Goal: Transaction & Acquisition: Book appointment/travel/reservation

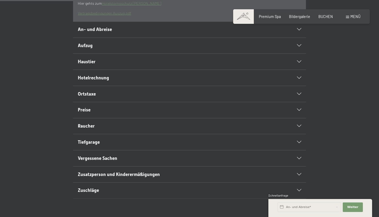
scroll to position [198, 0]
click at [113, 114] on h2 "Preise" at bounding box center [178, 110] width 201 height 7
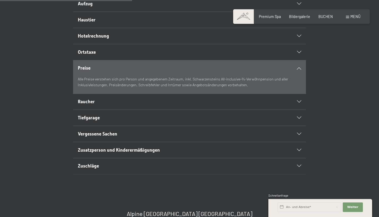
click at [113, 110] on div "Raucher" at bounding box center [190, 102] width 224 height 16
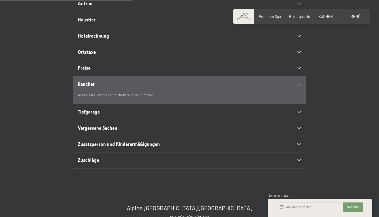
click at [112, 115] on h2 "Tiefgarage" at bounding box center [178, 112] width 201 height 7
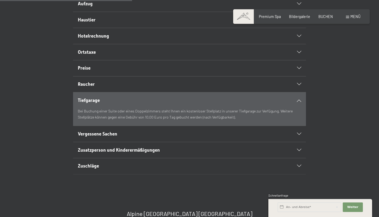
click at [117, 137] on span "Vergessene Sachen" at bounding box center [97, 133] width 39 height 5
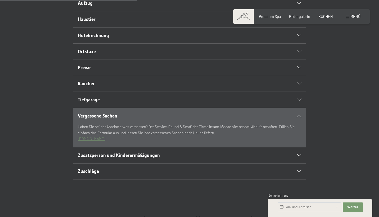
scroll to position [196, 0]
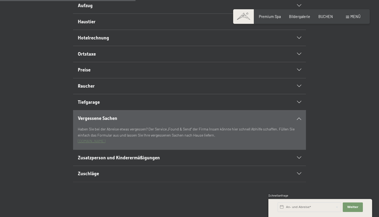
click at [117, 110] on div "Tiefgarage" at bounding box center [190, 102] width 224 height 16
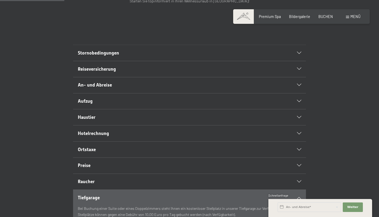
scroll to position [92, 0]
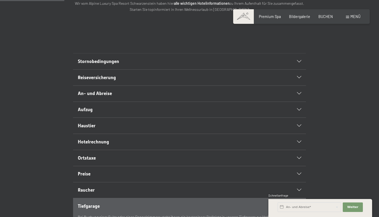
click at [114, 64] on span "Stornobedingungen" at bounding box center [98, 61] width 41 height 5
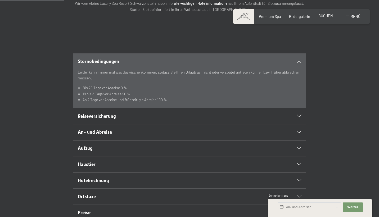
click at [330, 16] on span "BUCHEN" at bounding box center [325, 15] width 15 height 4
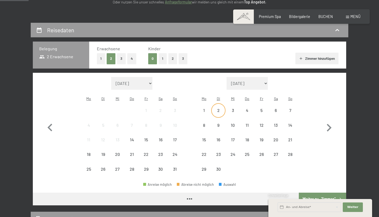
scroll to position [94, 0]
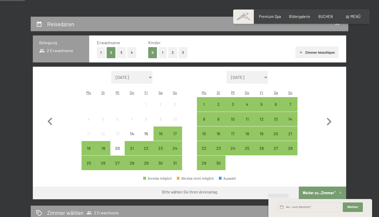
click at [123, 54] on button "3" at bounding box center [121, 52] width 9 height 11
click at [292, 131] on div "21" at bounding box center [290, 137] width 13 height 13
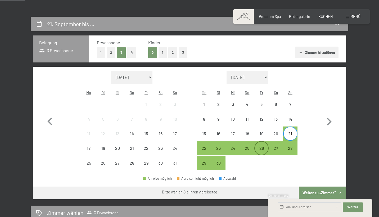
click at [265, 146] on div "26" at bounding box center [261, 152] width 13 height 13
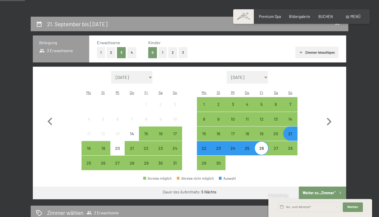
click at [312, 187] on button "Weiter zu „Zimmer“" at bounding box center [322, 193] width 47 height 13
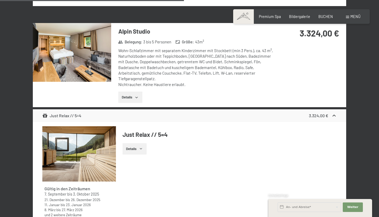
scroll to position [1103, 0]
click at [111, 61] on img at bounding box center [72, 52] width 78 height 59
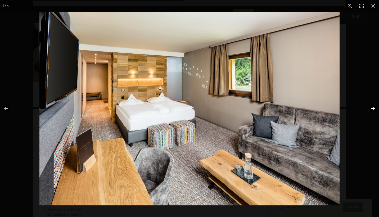
click at [374, 107] on button "button" at bounding box center [369, 108] width 19 height 26
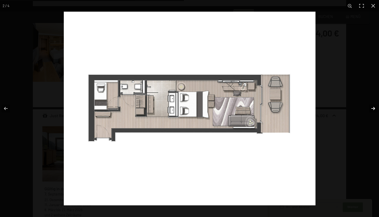
click at [374, 107] on button "button" at bounding box center [369, 108] width 19 height 26
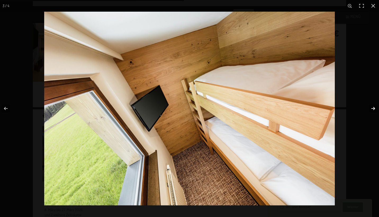
click at [374, 107] on button "button" at bounding box center [369, 108] width 19 height 26
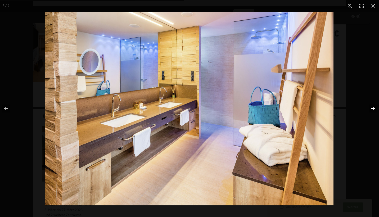
click at [374, 107] on button "button" at bounding box center [369, 108] width 19 height 26
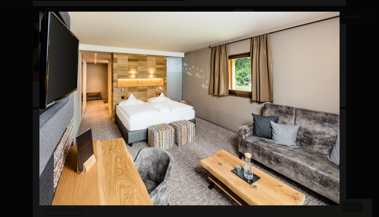
click at [374, 107] on button "button" at bounding box center [369, 108] width 19 height 26
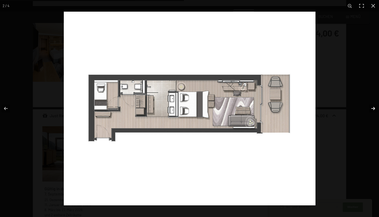
click at [370, 104] on button "button" at bounding box center [369, 108] width 19 height 26
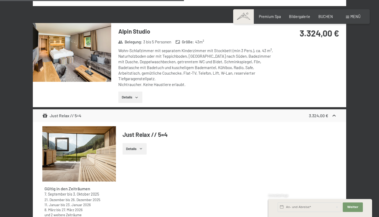
click at [0, 0] on div at bounding box center [0, 0] width 0 height 0
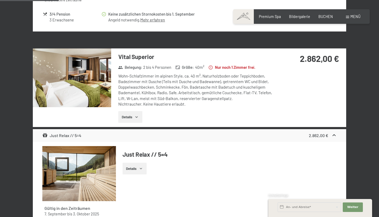
scroll to position [351, 0]
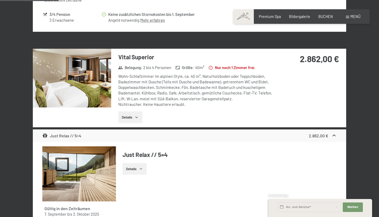
click at [112, 78] on div "Vital Superior Belegung : 2 bis 4 Personen Größe : 40 m² Nur noch 1 Zimmer frei…" at bounding box center [193, 88] width 165 height 79
click at [111, 78] on img at bounding box center [72, 78] width 78 height 59
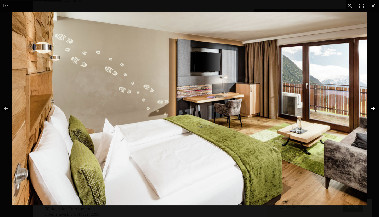
click at [374, 113] on button "button" at bounding box center [369, 108] width 19 height 26
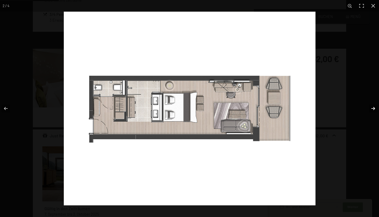
click at [374, 113] on button "button" at bounding box center [369, 108] width 19 height 26
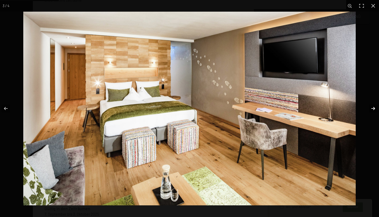
click at [373, 114] on button "button" at bounding box center [369, 108] width 19 height 26
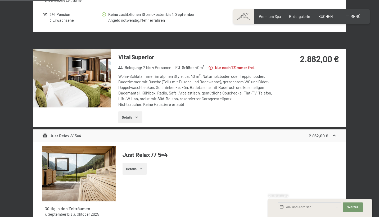
click at [0, 0] on div at bounding box center [0, 0] width 0 height 0
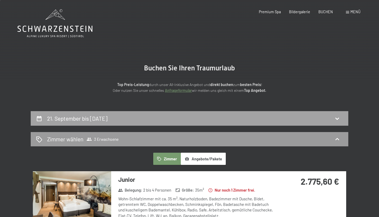
scroll to position [0, 0]
click at [188, 112] on div "21. September bis 26. September 2025" at bounding box center [189, 118] width 317 height 15
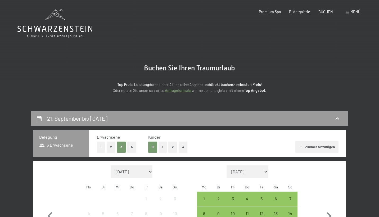
scroll to position [111, 0]
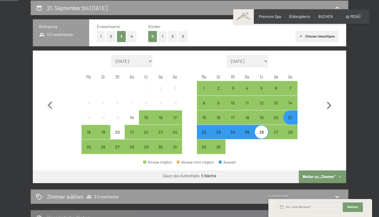
click at [107, 38] on button "2" at bounding box center [111, 36] width 9 height 11
click at [323, 170] on button "Weiter zu „Zimmer“" at bounding box center [322, 176] width 47 height 13
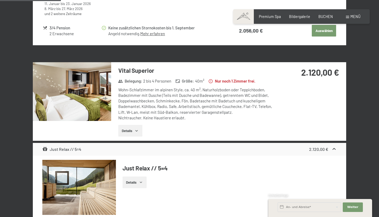
scroll to position [326, 0]
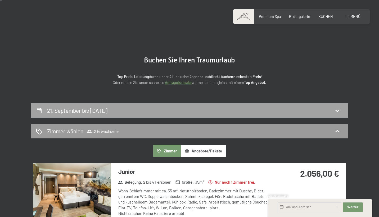
click at [166, 112] on div "21. September bis 26. September 2025" at bounding box center [189, 111] width 307 height 8
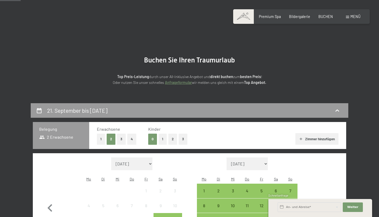
scroll to position [111, 0]
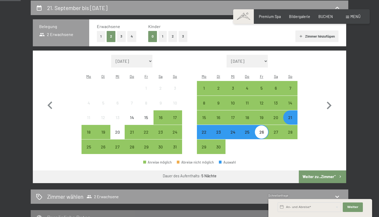
click at [102, 32] on button "1" at bounding box center [101, 36] width 8 height 11
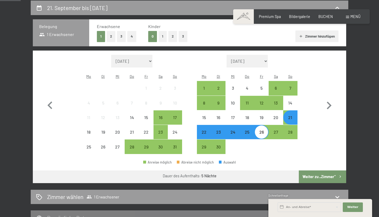
click at [313, 170] on button "Weiter zu „Zimmer“" at bounding box center [322, 176] width 47 height 13
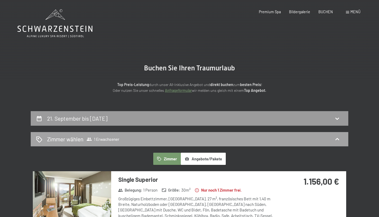
scroll to position [0, 0]
click at [271, 111] on div "21. September bis 26. September 2025" at bounding box center [189, 118] width 317 height 15
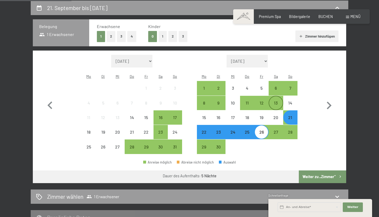
click at [274, 101] on div "13" at bounding box center [275, 107] width 13 height 13
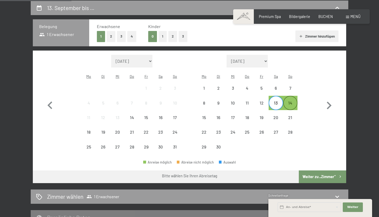
click at [291, 101] on div "14" at bounding box center [290, 107] width 13 height 13
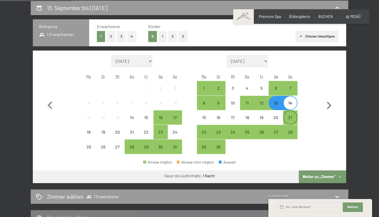
click at [288, 115] on div "21" at bounding box center [290, 121] width 13 height 13
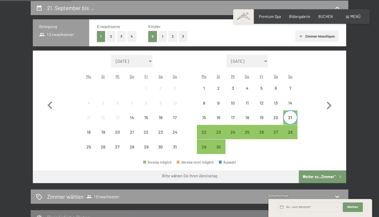
click at [226, 125] on div "24" at bounding box center [232, 132] width 14 height 14
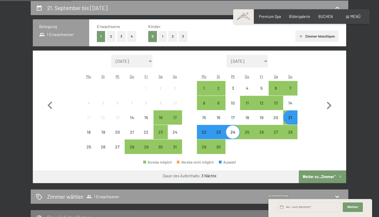
click at [203, 130] on div "22" at bounding box center [203, 136] width 13 height 13
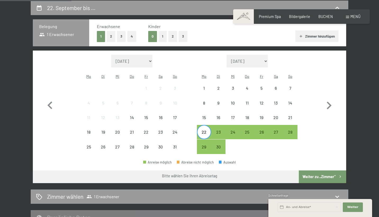
click at [203, 130] on div "22" at bounding box center [203, 136] width 13 height 13
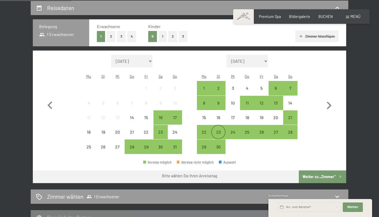
click at [214, 125] on div "23" at bounding box center [218, 131] width 13 height 13
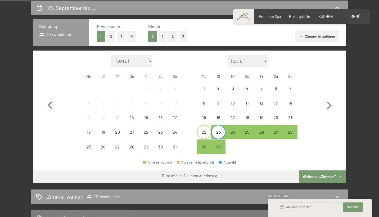
click at [206, 130] on div "22" at bounding box center [203, 136] width 13 height 13
click at [278, 130] on div "27" at bounding box center [275, 136] width 13 height 13
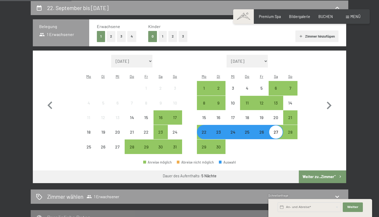
click at [302, 170] on button "Weiter zu „Zimmer“" at bounding box center [322, 176] width 47 height 13
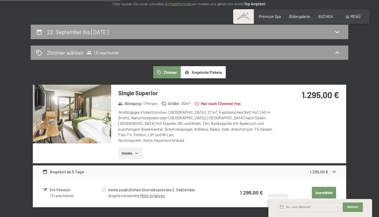
scroll to position [13, 0]
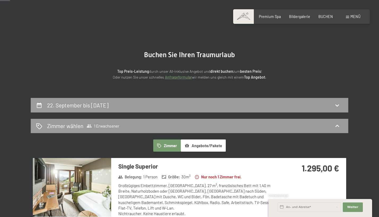
click at [183, 106] on div "22. September bis 27. September 2025" at bounding box center [189, 105] width 307 height 8
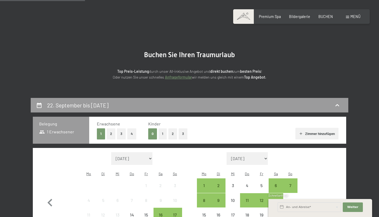
scroll to position [111, 0]
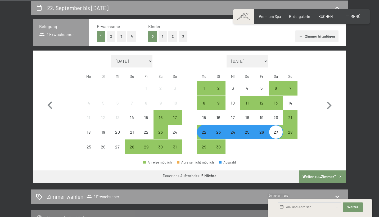
click at [120, 36] on button "3" at bounding box center [121, 36] width 9 height 11
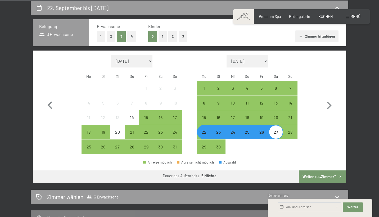
click at [325, 170] on button "Weiter zu „Zimmer“" at bounding box center [322, 176] width 47 height 13
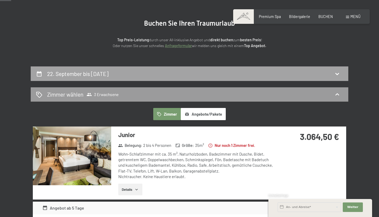
click at [205, 74] on div "22. September bis 27. September 2025" at bounding box center [189, 74] width 307 height 8
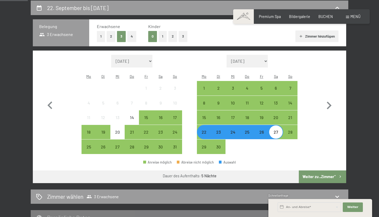
click at [211, 125] on div "23" at bounding box center [218, 132] width 14 height 14
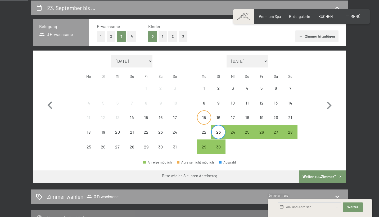
click at [206, 115] on div "15" at bounding box center [203, 121] width 13 height 13
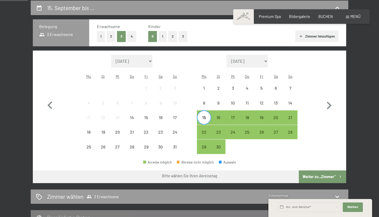
click at [284, 110] on div "21" at bounding box center [290, 117] width 14 height 14
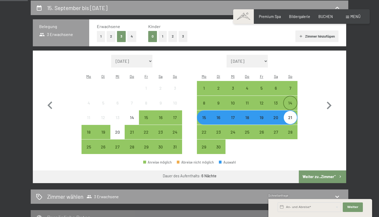
click at [286, 101] on div "14" at bounding box center [290, 107] width 13 height 13
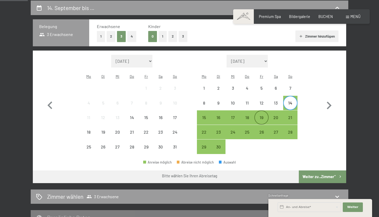
click at [260, 115] on div "19" at bounding box center [261, 121] width 13 height 13
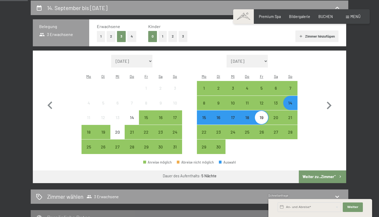
click at [302, 170] on button "Weiter zu „Zimmer“" at bounding box center [322, 176] width 47 height 13
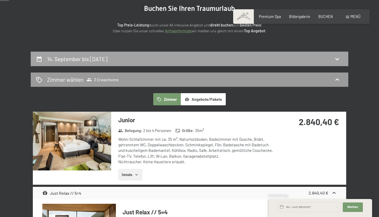
click at [250, 65] on div "14. September bis 19. September 2025" at bounding box center [189, 59] width 317 height 15
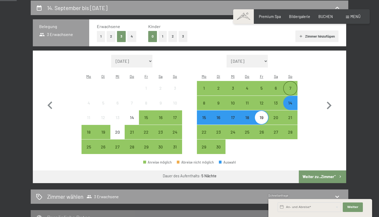
click at [287, 86] on div "7" at bounding box center [290, 92] width 13 height 13
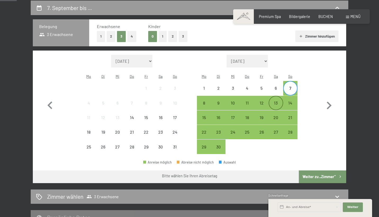
click at [276, 96] on div "13" at bounding box center [275, 102] width 13 height 13
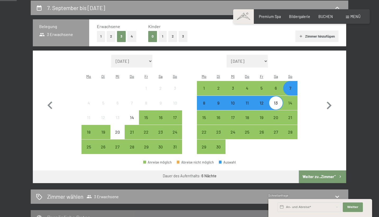
click at [284, 86] on div "7" at bounding box center [290, 92] width 13 height 13
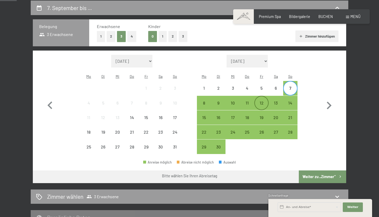
click at [258, 96] on div "12" at bounding box center [261, 102] width 13 height 13
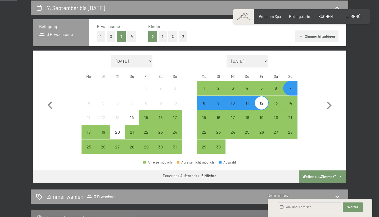
click at [305, 171] on button "Weiter zu „Zimmer“" at bounding box center [322, 176] width 47 height 13
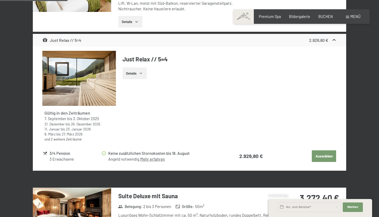
scroll to position [356, 0]
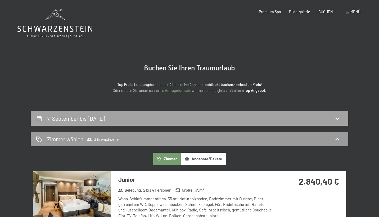
click at [240, 113] on div "7. September bis 12. September 2025" at bounding box center [189, 118] width 317 height 15
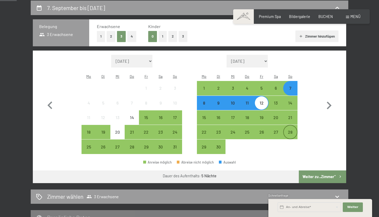
click at [285, 130] on div "28" at bounding box center [290, 136] width 13 height 13
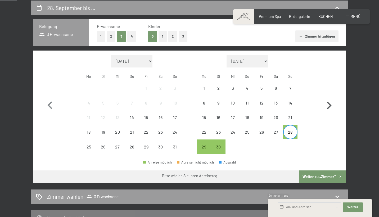
click at [328, 103] on icon "button" at bounding box center [329, 106] width 5 height 8
select select "2025-09-01"
select select "2025-10-01"
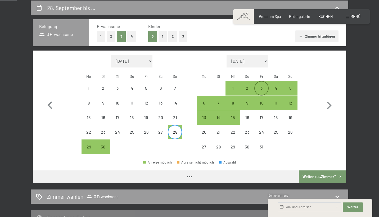
select select "2025-09-01"
select select "2025-10-01"
click at [262, 86] on div "3" at bounding box center [261, 92] width 13 height 13
select select "2025-09-01"
select select "2025-10-01"
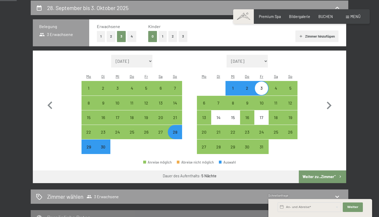
click at [305, 170] on button "Weiter zu „Zimmer“" at bounding box center [322, 176] width 47 height 13
select select "2025-09-01"
select select "2025-10-01"
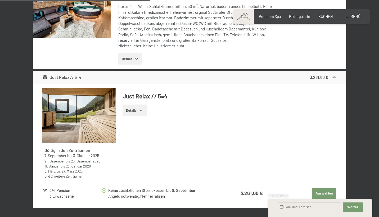
scroll to position [904, 0]
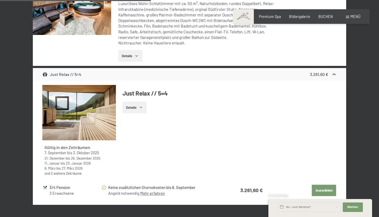
click at [353, 18] on span "Menü" at bounding box center [355, 16] width 10 height 4
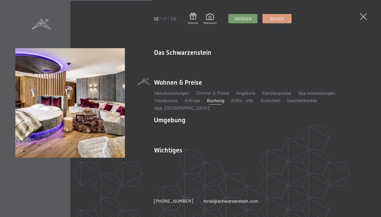
click at [367, 22] on div "DE IT EN Gutschein Bildergalerie Anfragen Buchen DE IT EN Das Schwarzenstein Ne…" at bounding box center [190, 108] width 381 height 217
click at [366, 20] on span at bounding box center [363, 17] width 10 height 10
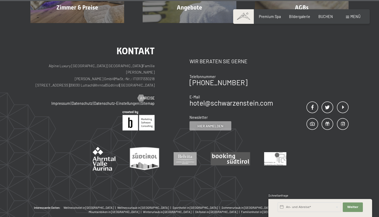
scroll to position [2271, 0]
click at [347, 119] on span at bounding box center [343, 125] width 12 height 12
